Goal: Task Accomplishment & Management: Use online tool/utility

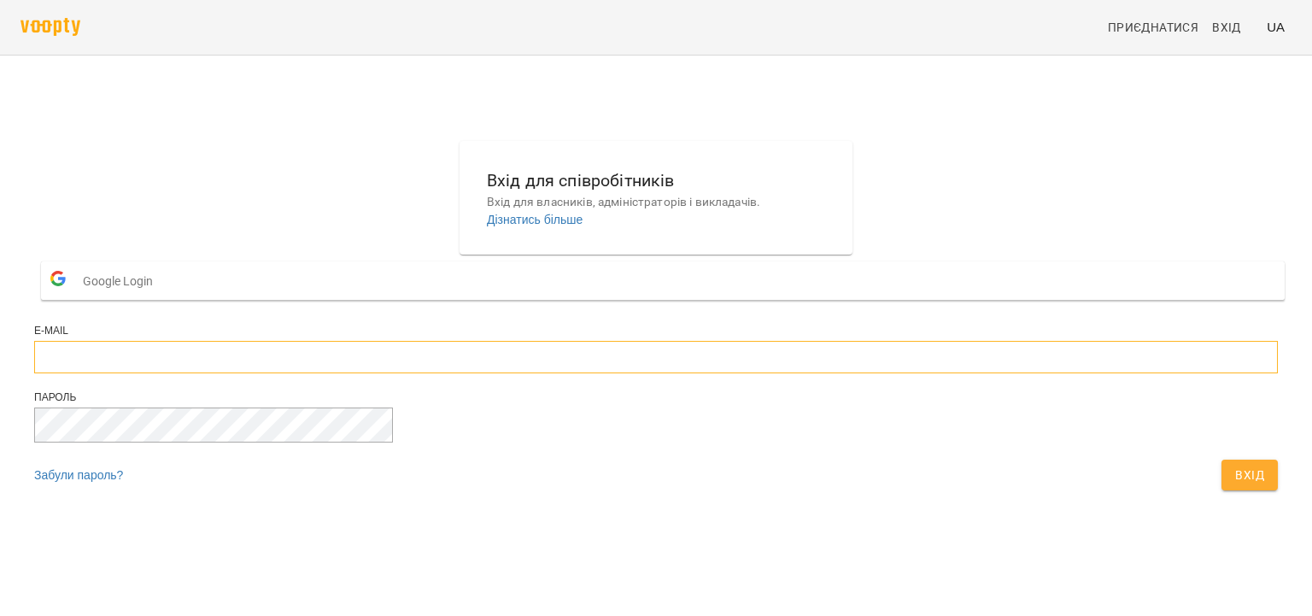
click at [531, 373] on input "email" at bounding box center [655, 357] width 1243 height 32
type input "**********"
click at [1221, 459] on button "Вхід" at bounding box center [1249, 474] width 56 height 31
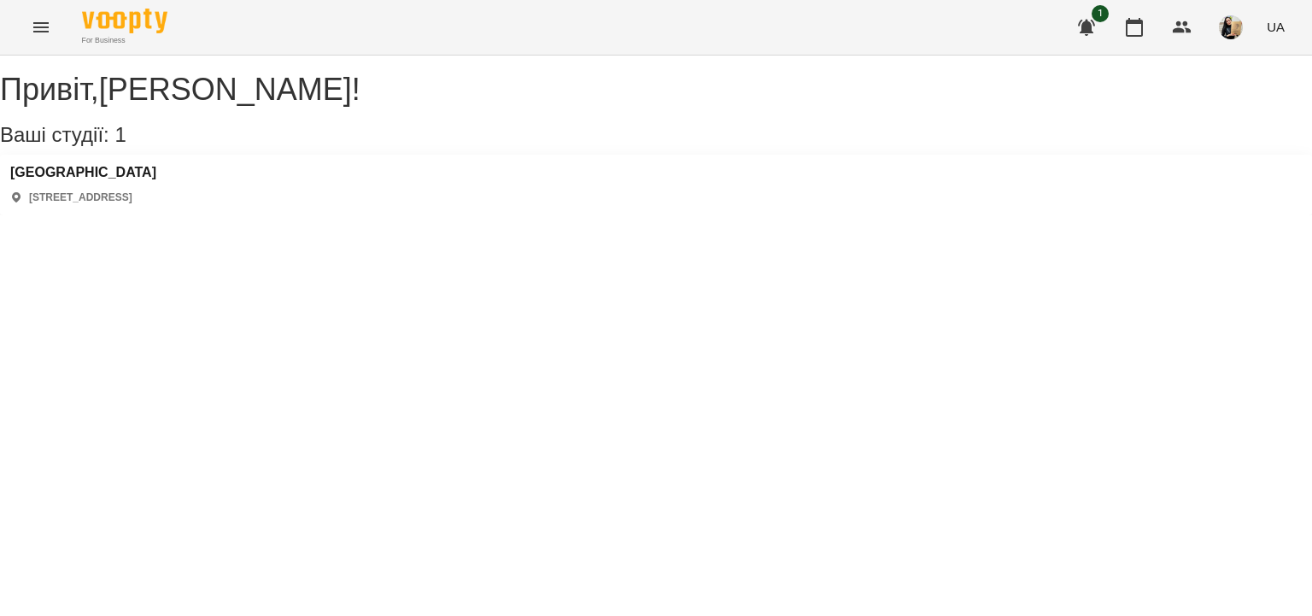
click at [27, 20] on button "Menu" at bounding box center [40, 27] width 41 height 41
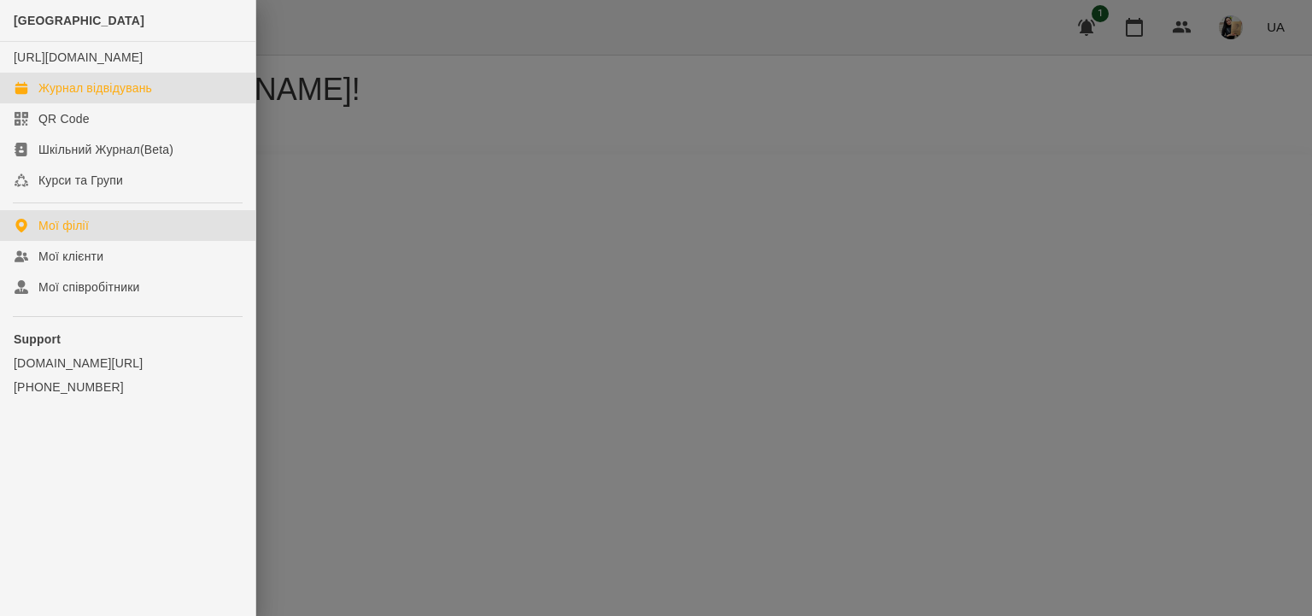
click at [85, 96] on div "Журнал відвідувань" at bounding box center [95, 87] width 114 height 17
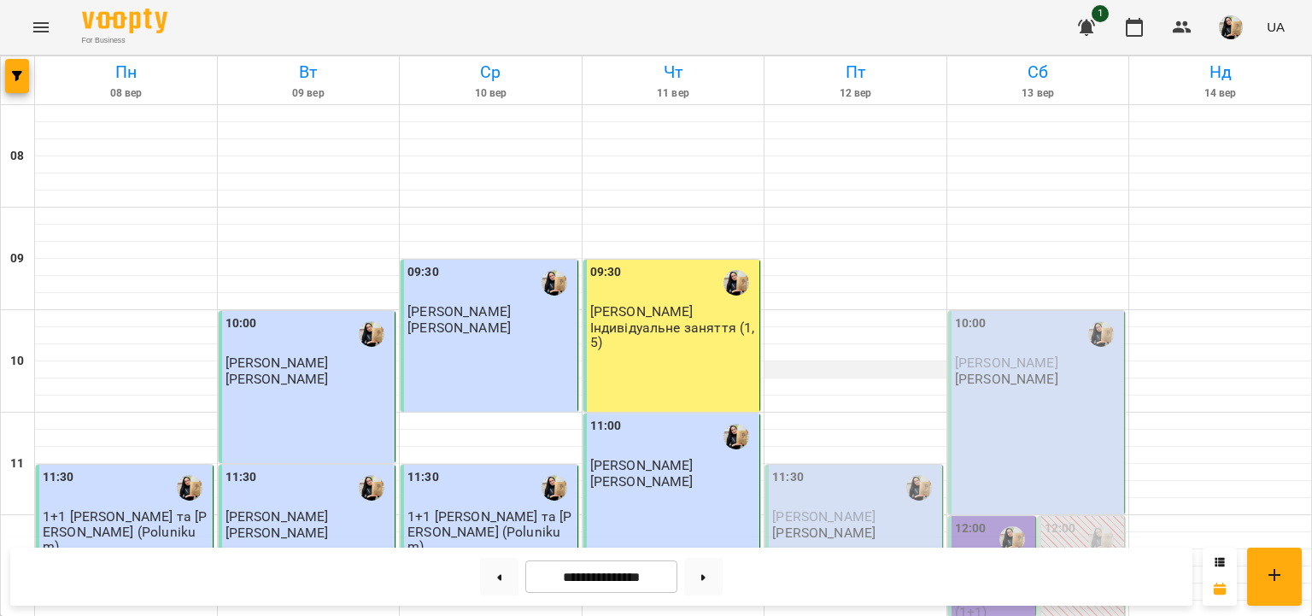
scroll to position [295, 0]
click at [838, 468] on div "11:30" at bounding box center [855, 487] width 167 height 39
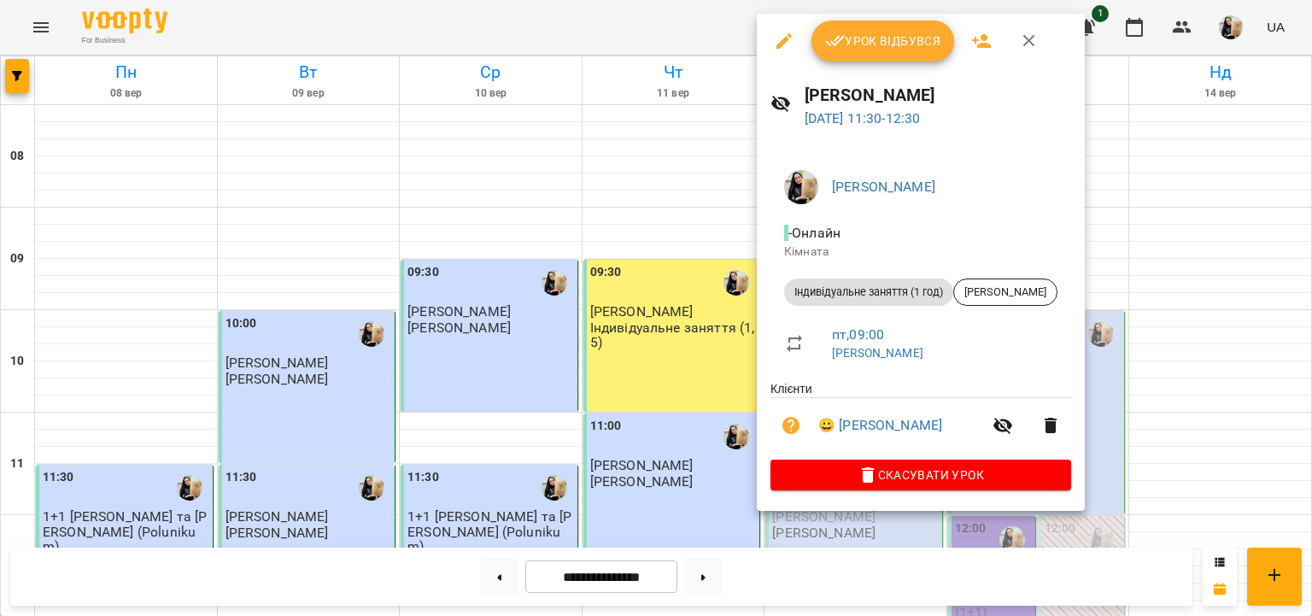
click at [861, 32] on span "Урок відбувся" at bounding box center [883, 41] width 116 height 20
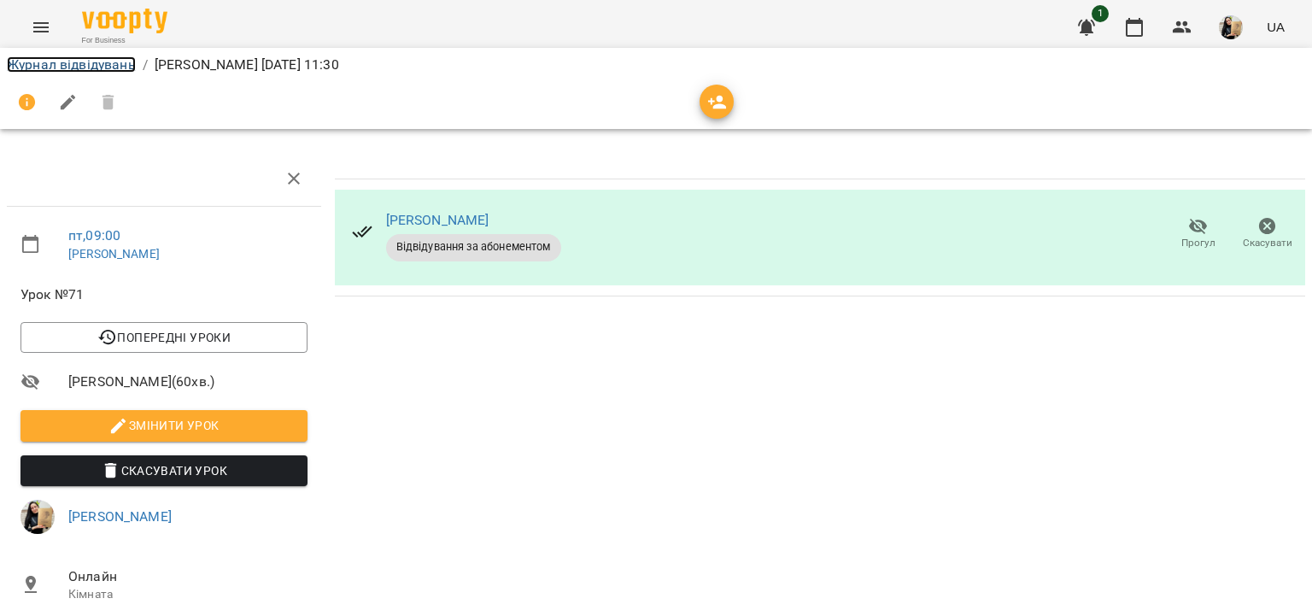
click at [120, 61] on link "Журнал відвідувань" at bounding box center [71, 64] width 129 height 16
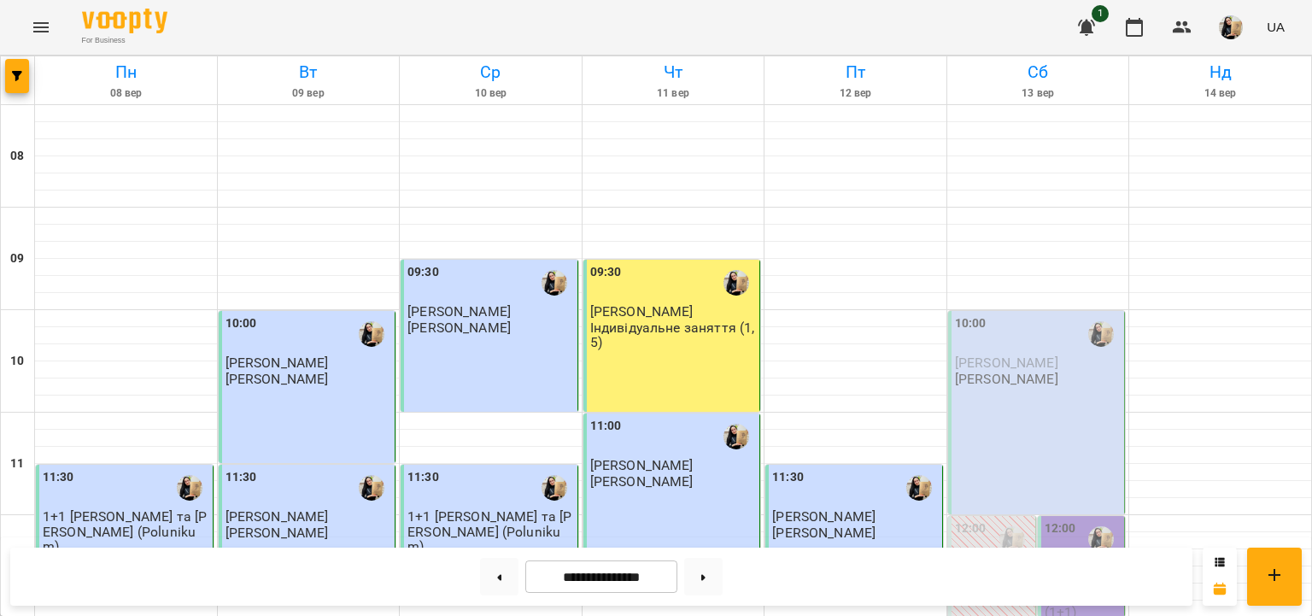
scroll to position [611, 0]
